Goal: Task Accomplishment & Management: Manage account settings

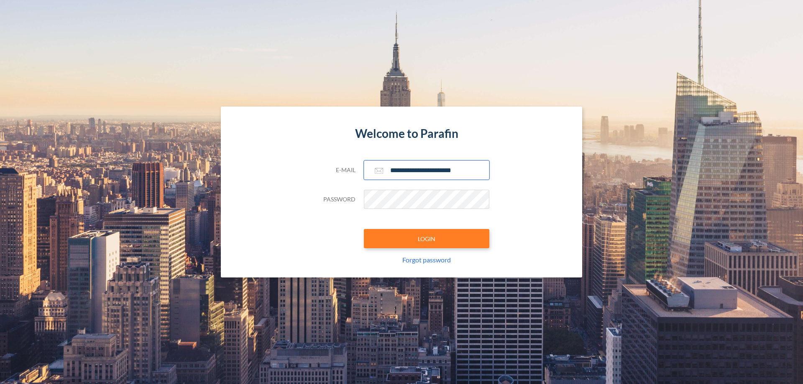
type input "**********"
click at [427, 239] on button "LOGIN" at bounding box center [427, 238] width 126 height 19
